Goal: Task Accomplishment & Management: Manage account settings

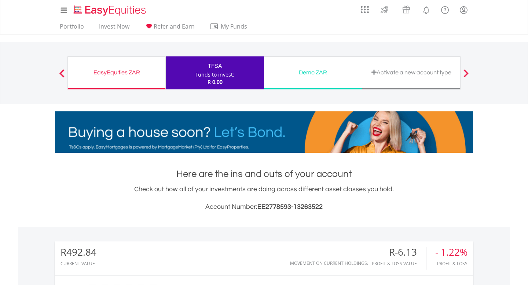
scroll to position [70, 139]
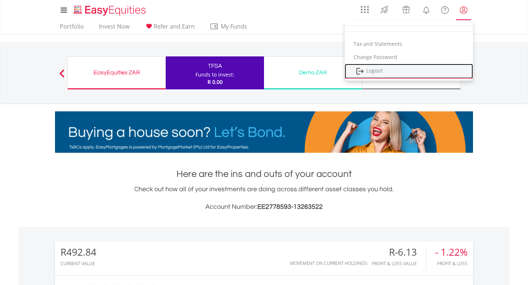
click at [371, 70] on link "Logout" at bounding box center [408, 71] width 128 height 15
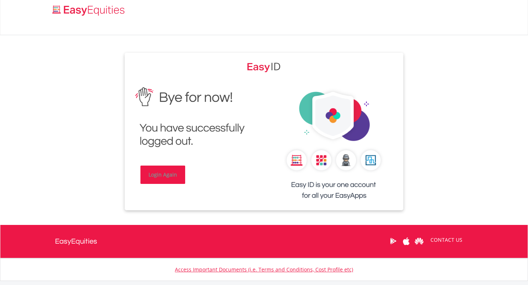
click at [160, 174] on link "Login Again" at bounding box center [162, 175] width 45 height 18
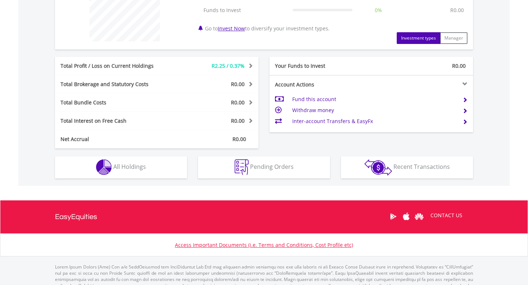
scroll to position [334, 0]
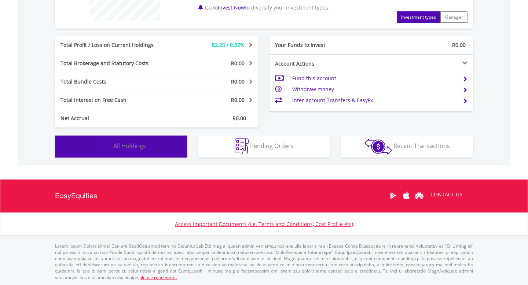
click at [132, 142] on span "All Holdings" at bounding box center [129, 146] width 33 height 8
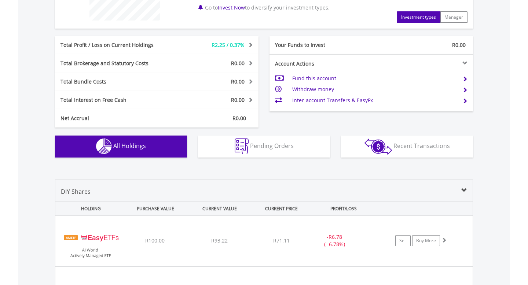
scroll to position [514, 0]
